Goal: Information Seeking & Learning: Learn about a topic

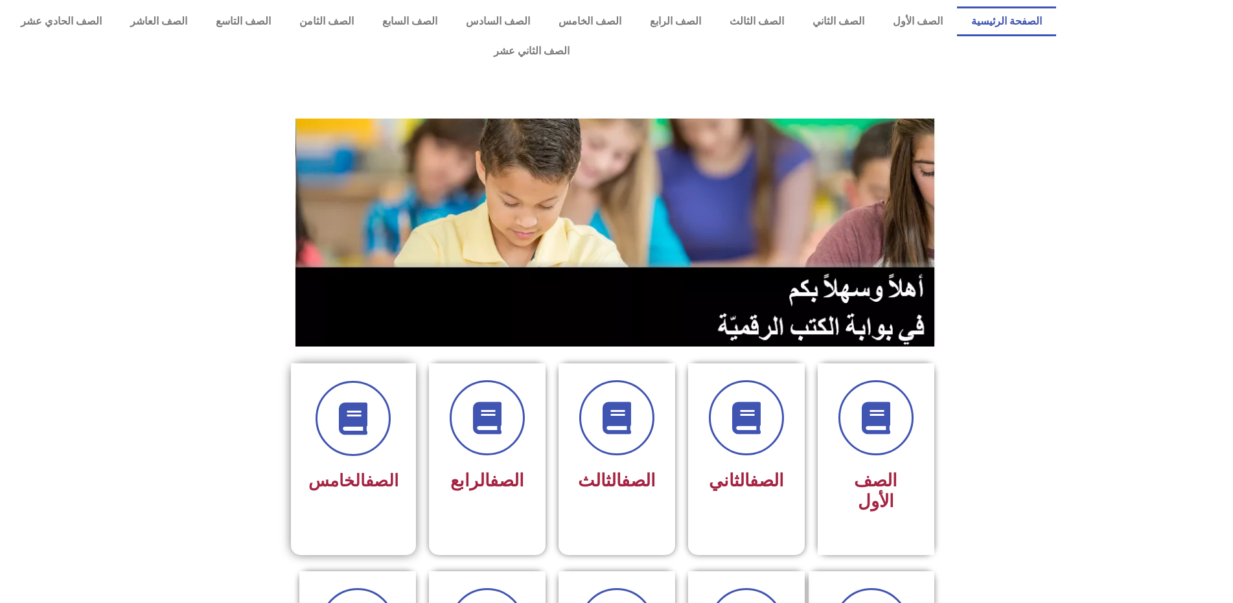
click at [360, 466] on div "الصف الخامس" at bounding box center [353, 482] width 90 height 32
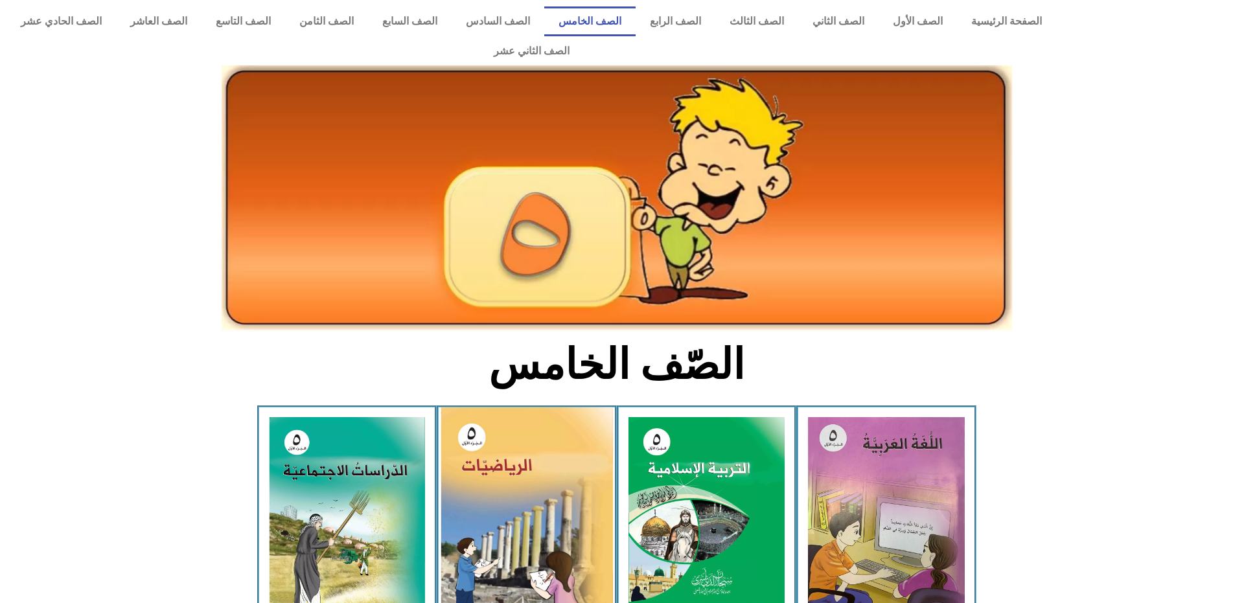
click at [534, 475] on img at bounding box center [527, 516] width 172 height 216
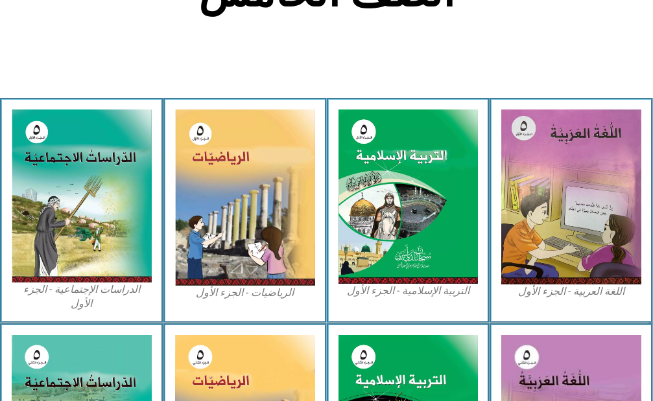
scroll to position [389, 0]
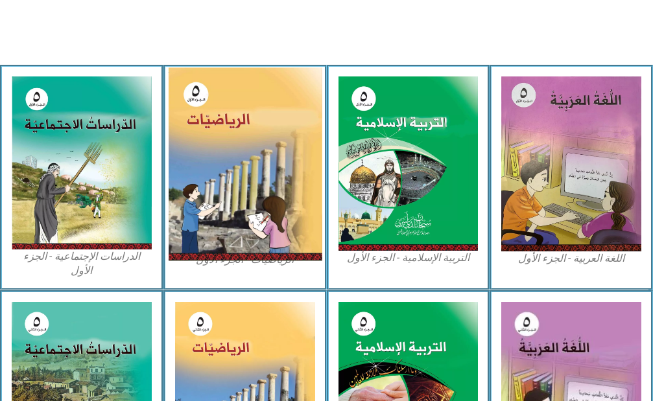
click at [292, 102] on img at bounding box center [245, 165] width 154 height 194
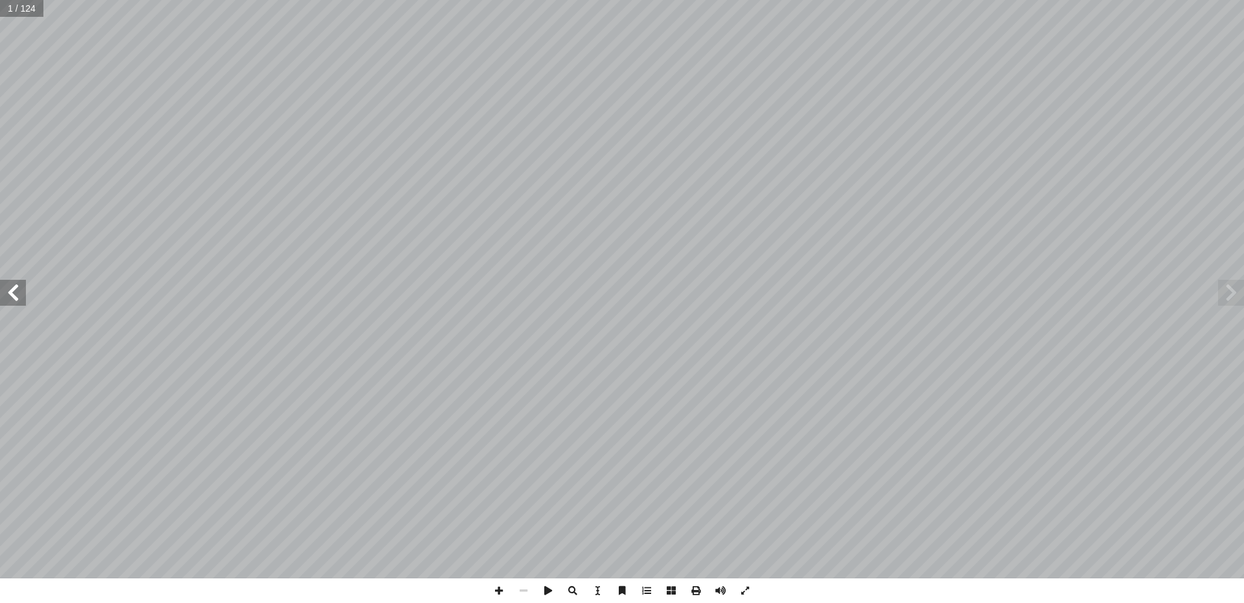
click at [3, 289] on span at bounding box center [13, 293] width 26 height 26
drag, startPoint x: 3, startPoint y: 289, endPoint x: 10, endPoint y: 298, distance: 11.5
click at [10, 298] on span at bounding box center [13, 293] width 26 height 26
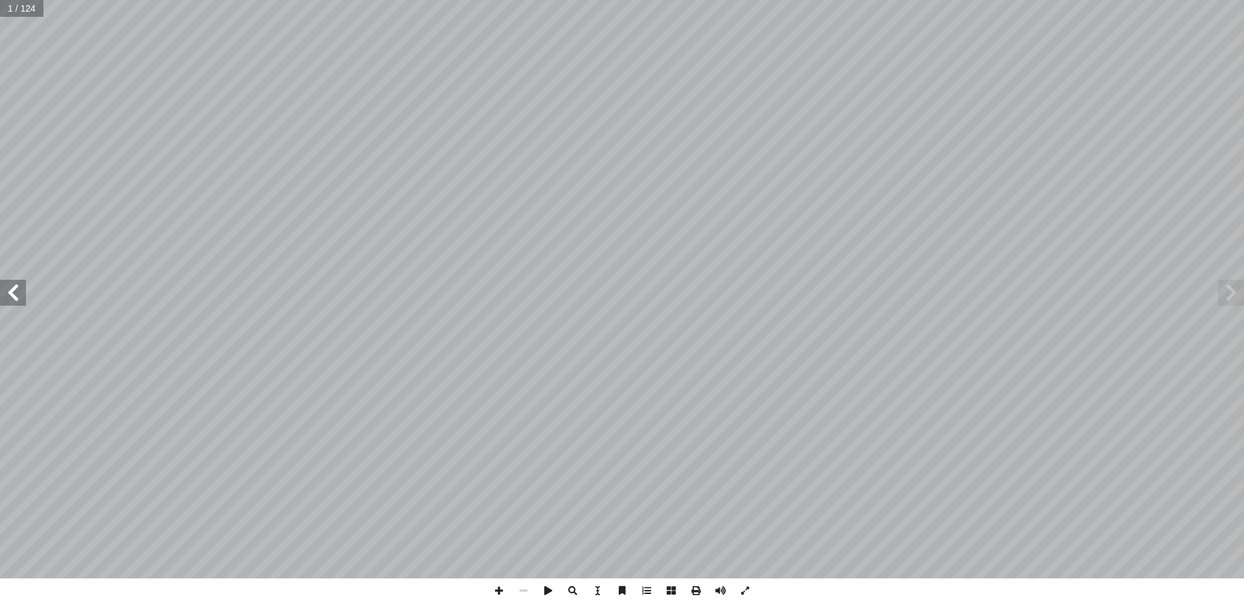
click at [10, 298] on span at bounding box center [13, 293] width 26 height 26
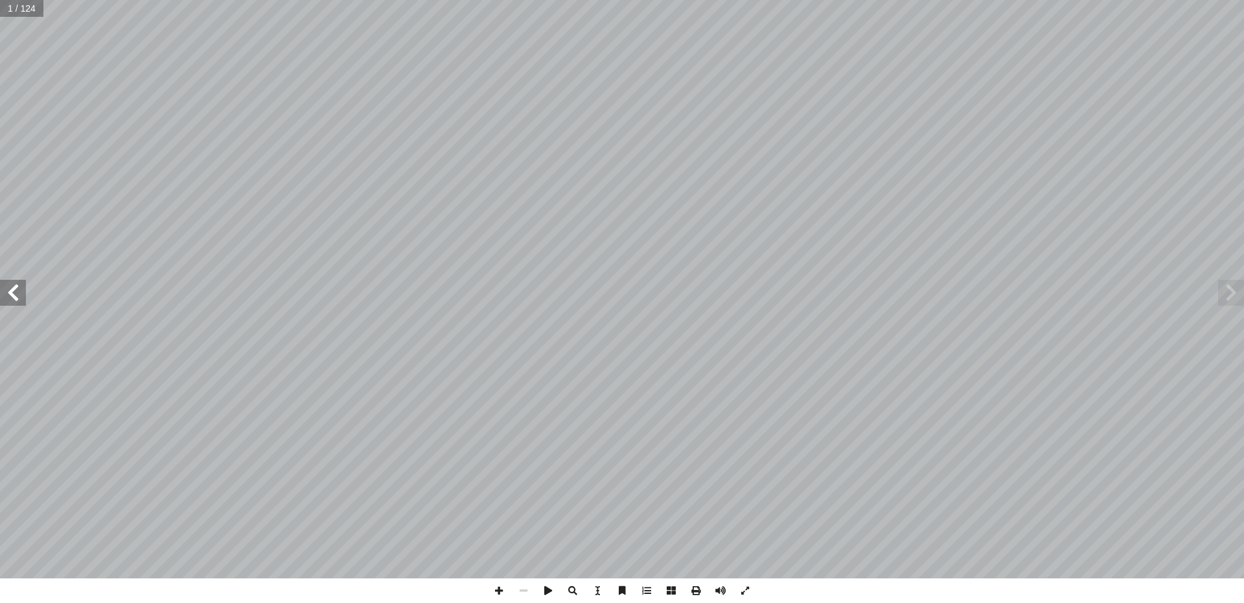
click at [12, 296] on span at bounding box center [13, 293] width 26 height 26
click at [19, 296] on span at bounding box center [13, 293] width 26 height 26
click at [497, 595] on span at bounding box center [499, 591] width 25 height 25
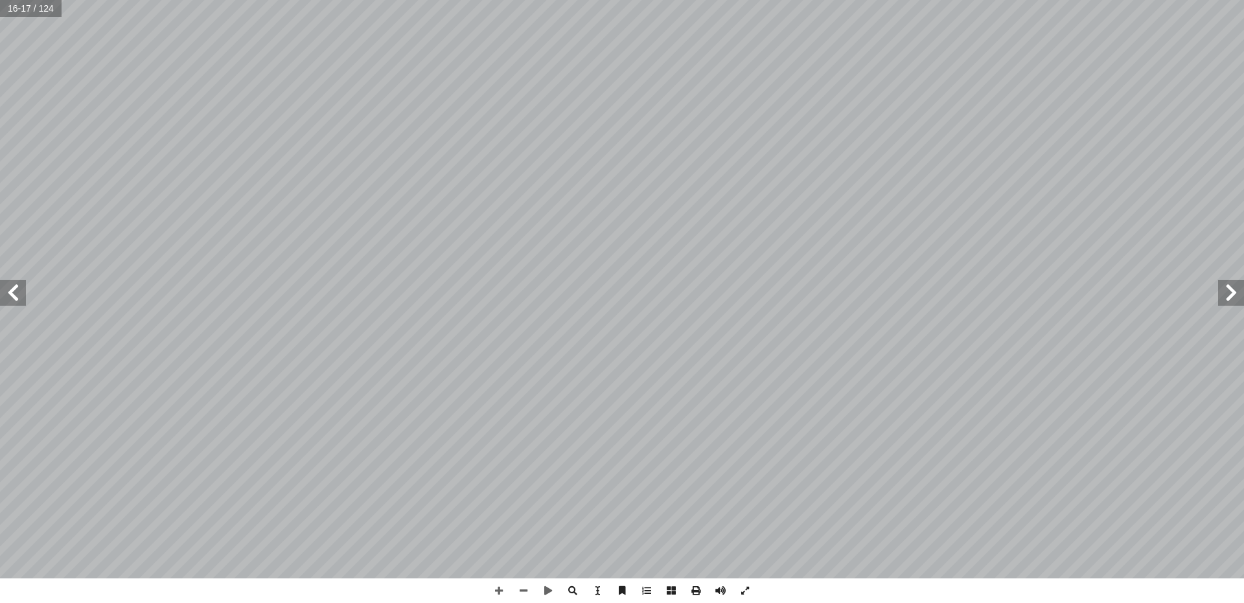
click at [34, 582] on div "١٢ ١٢ ( نشاط )٦ ن. ْ فتي ِ ن مختل ْ بطريقتي ِ العوامل ِ باستخدام شجرة ِ ة ّ ولي…" at bounding box center [622, 301] width 1244 height 603
click at [341, 454] on div "١٢ ١٢ ( نشاط )٦ ن. ْ فتي ِ ن مختل ْ بطريقتي ِ العوامل ِ باستخدام شجرة ِ ة ّ ولي…" at bounding box center [622, 301] width 1244 height 603
click at [521, 588] on span at bounding box center [523, 591] width 25 height 25
click at [8, 303] on span at bounding box center [13, 293] width 26 height 26
click at [500, 588] on span at bounding box center [499, 591] width 25 height 25
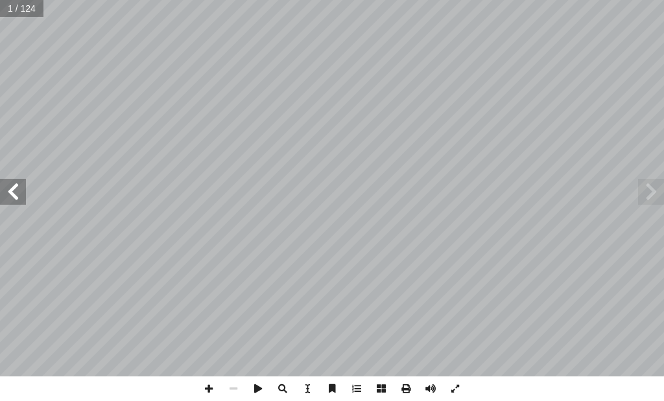
click at [14, 200] on span at bounding box center [13, 192] width 26 height 26
click at [14, 198] on span at bounding box center [13, 192] width 26 height 26
click at [15, 196] on span at bounding box center [13, 192] width 26 height 26
click at [15, 194] on span at bounding box center [13, 192] width 26 height 26
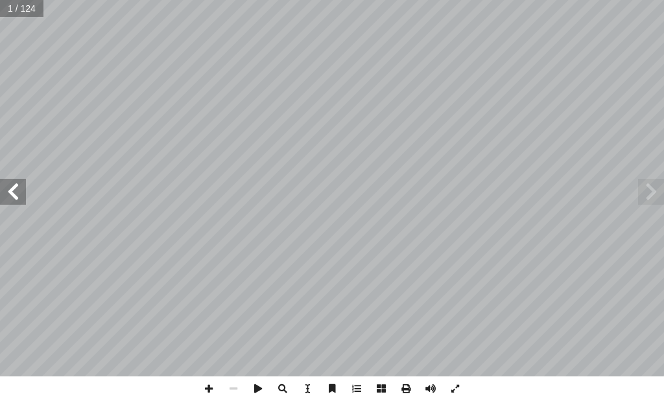
click at [17, 192] on span at bounding box center [13, 192] width 26 height 26
click at [8, 189] on span at bounding box center [13, 192] width 26 height 26
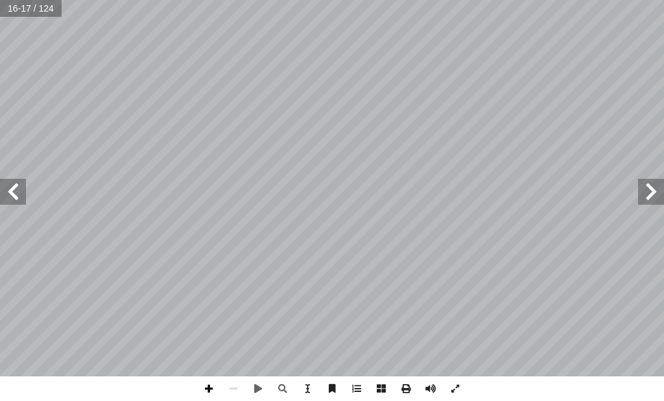
click at [208, 384] on span at bounding box center [208, 389] width 25 height 25
